Goal: Task Accomplishment & Management: Use online tool/utility

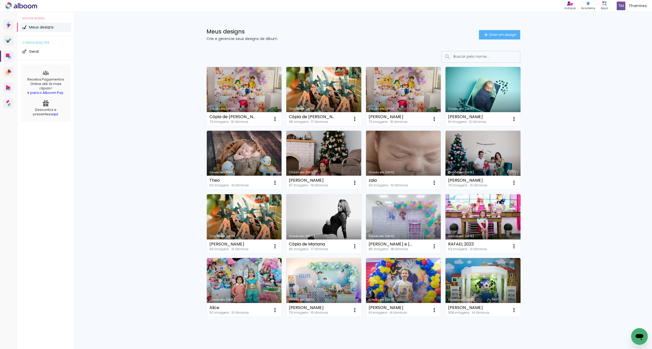
scroll to position [17, 0]
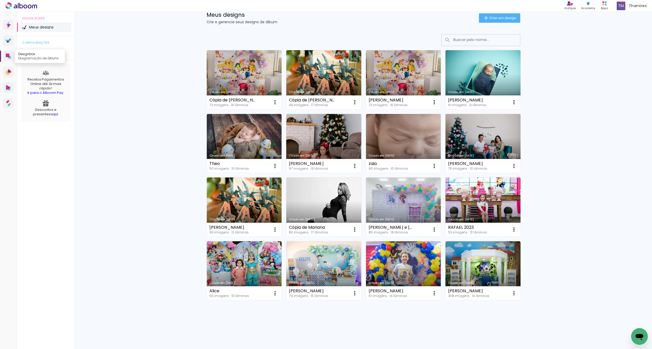
click at [9, 56] on icon at bounding box center [8, 56] width 4 height 4
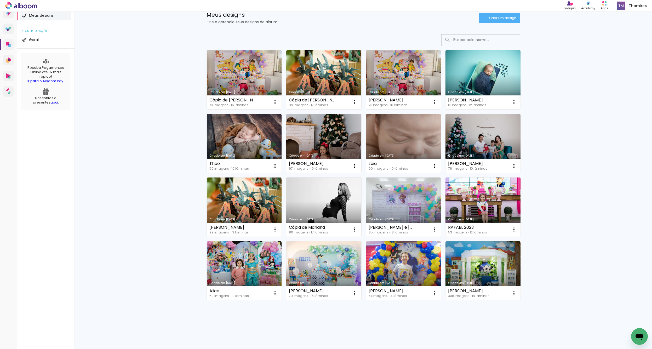
scroll to position [5, 0]
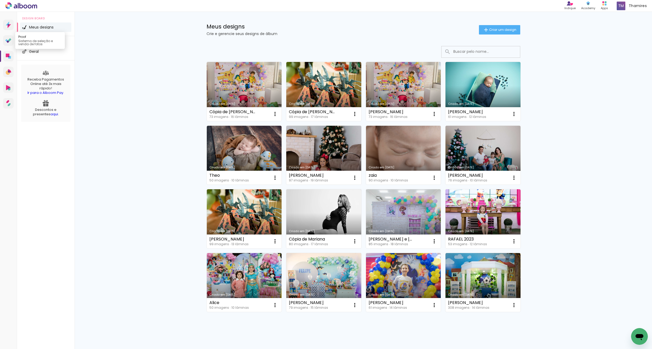
click at [9, 41] on icon at bounding box center [9, 39] width 3 height 3
